Goal: Transaction & Acquisition: Purchase product/service

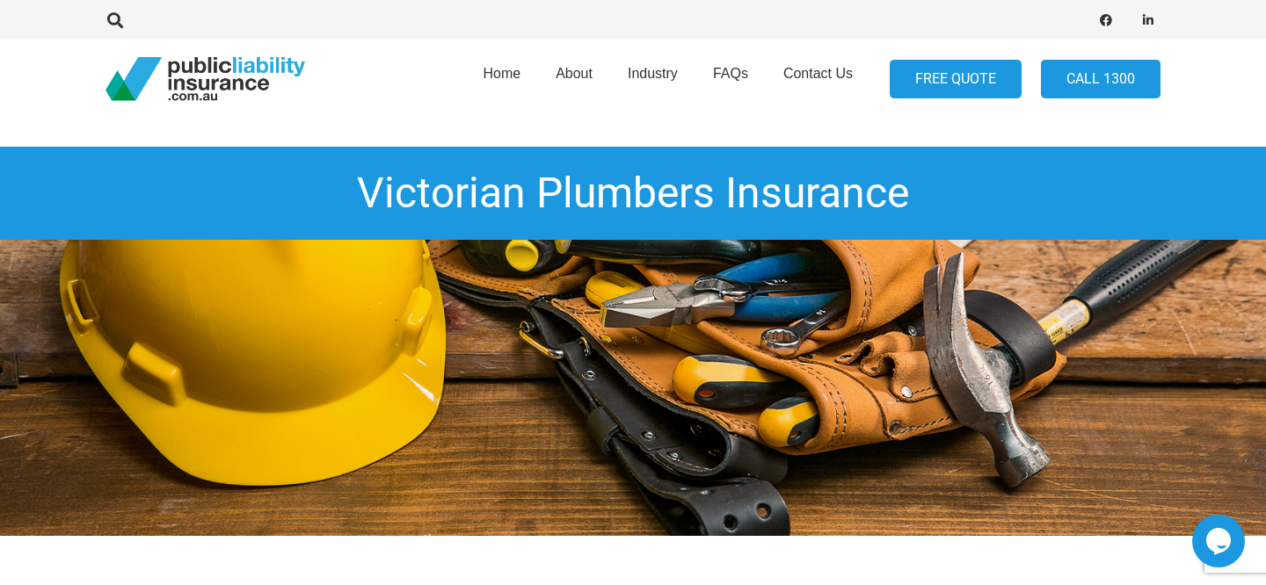
click at [952, 76] on link "FREE QUOTE" at bounding box center [956, 80] width 132 height 40
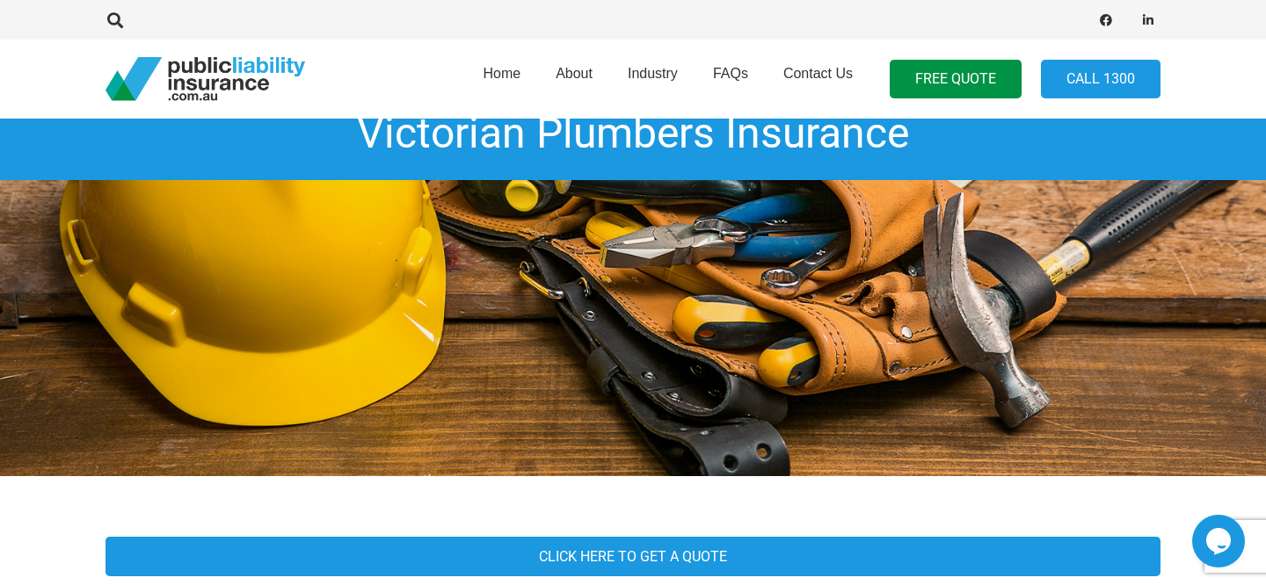
scroll to position [58, 0]
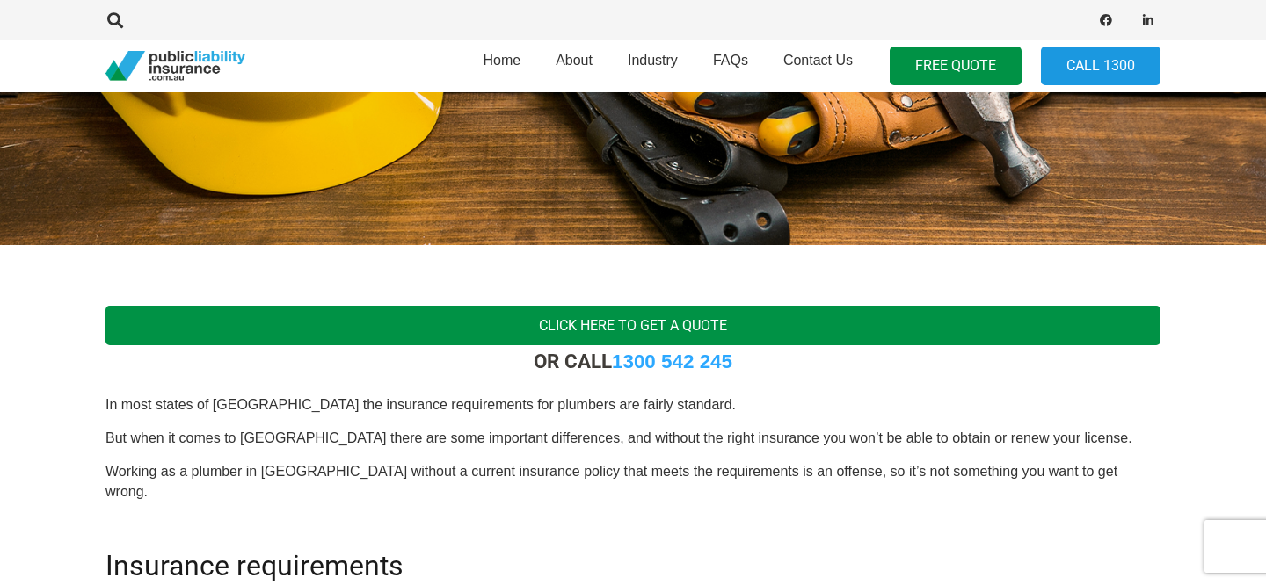
scroll to position [298, 0]
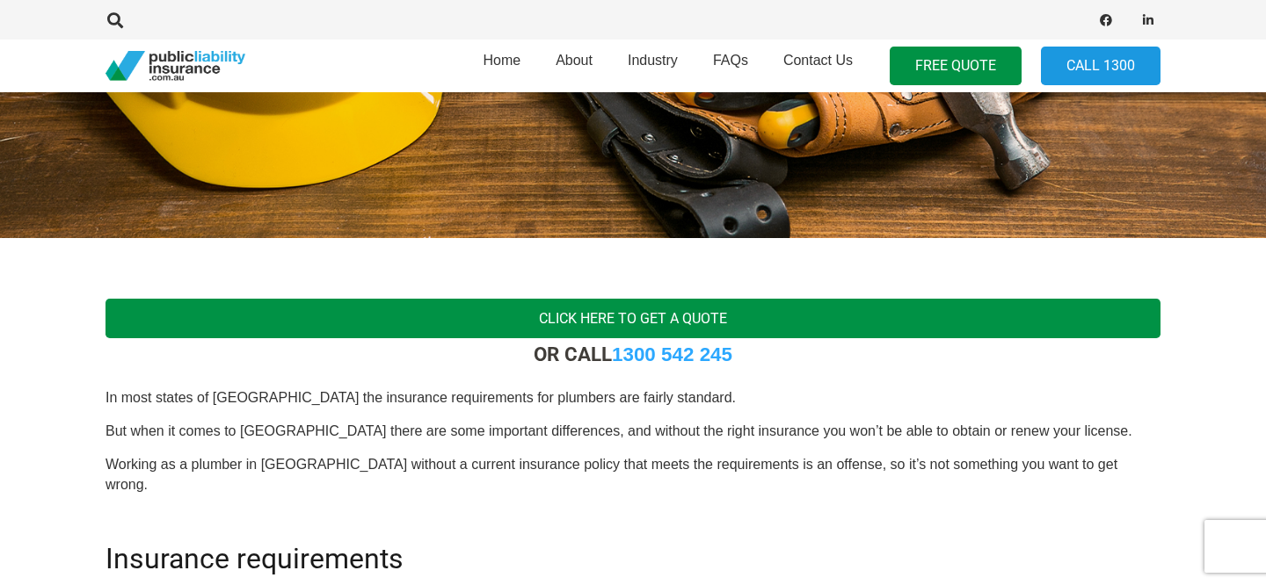
click at [606, 322] on link "Click here to get a quote" at bounding box center [632, 319] width 1055 height 40
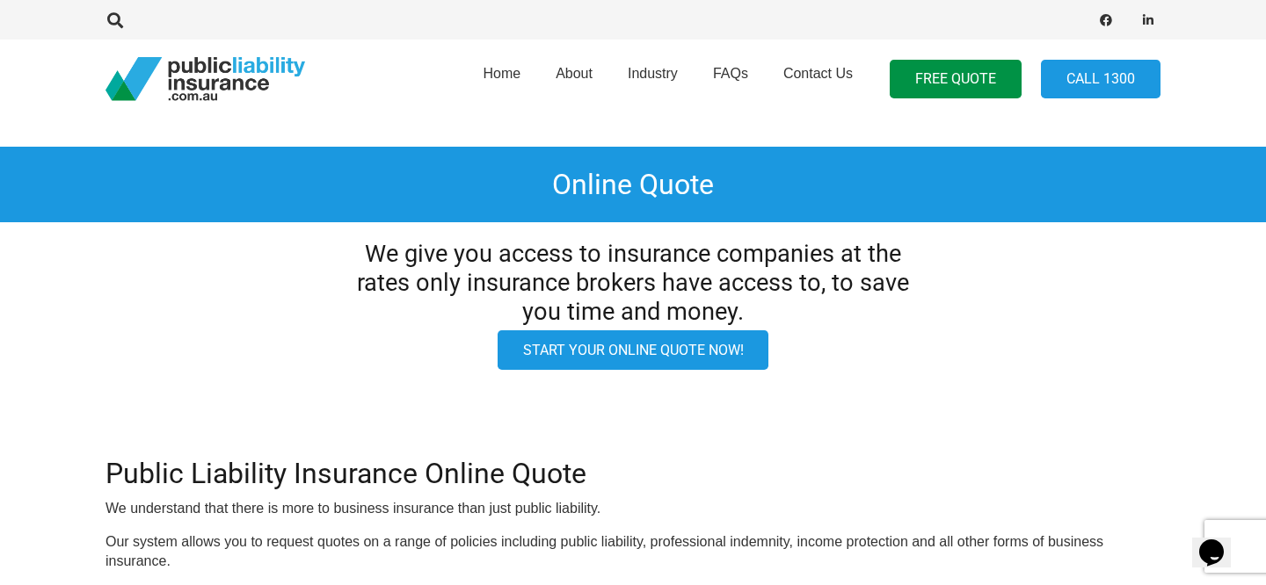
click at [639, 356] on link "Start your online quote now!" at bounding box center [634, 351] width 272 height 40
